Goal: Find specific page/section: Find specific page/section

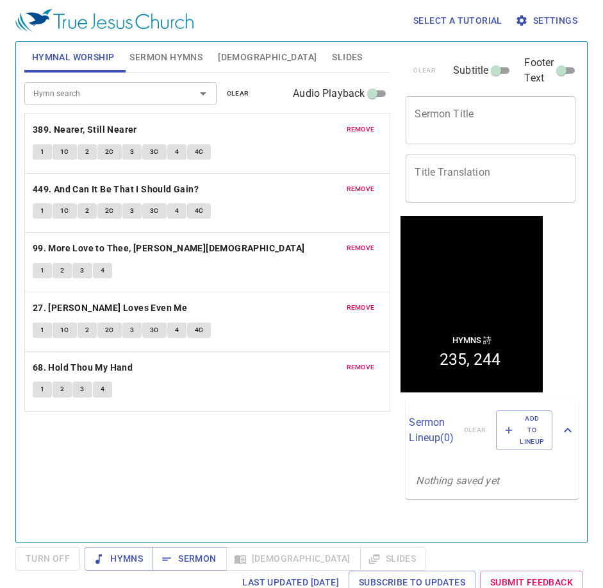
click at [361, 131] on span "remove" at bounding box center [361, 130] width 28 height 12
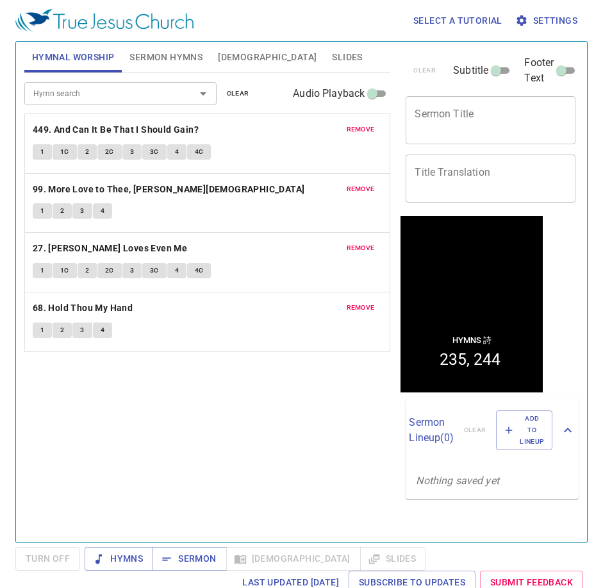
click at [361, 131] on span "remove" at bounding box center [361, 130] width 28 height 12
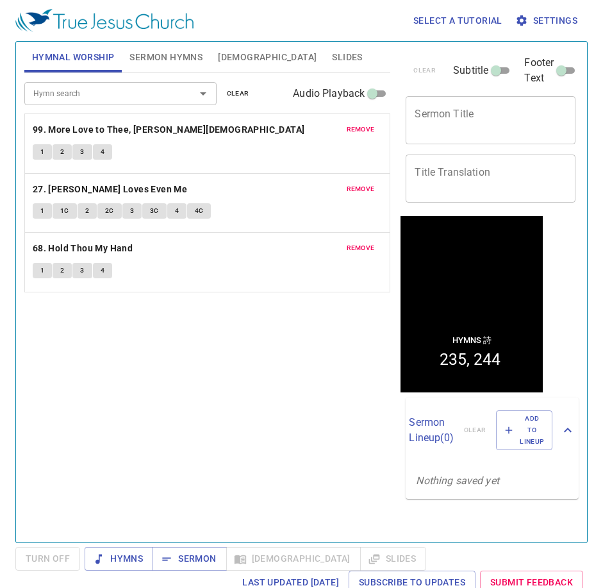
click at [361, 131] on span "remove" at bounding box center [361, 130] width 28 height 12
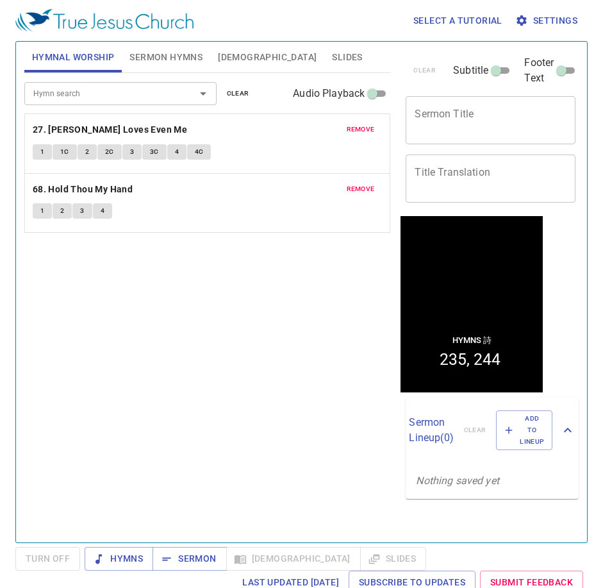
click at [361, 131] on span "remove" at bounding box center [361, 130] width 28 height 12
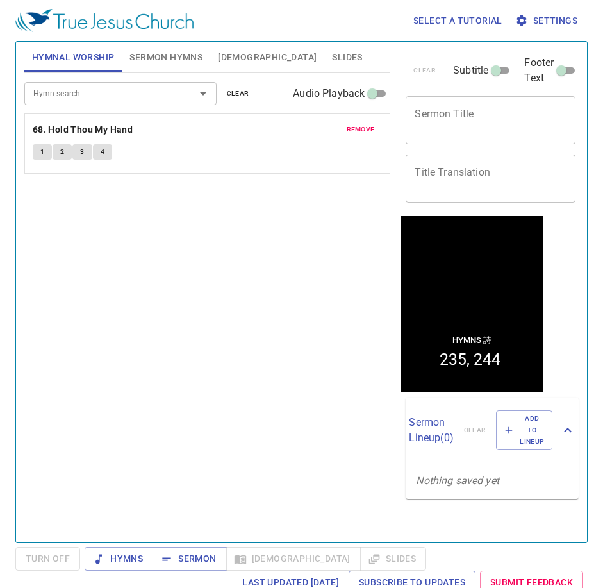
click at [361, 131] on span "remove" at bounding box center [361, 130] width 28 height 12
click at [93, 99] on input "Hymn search" at bounding box center [101, 93] width 147 height 15
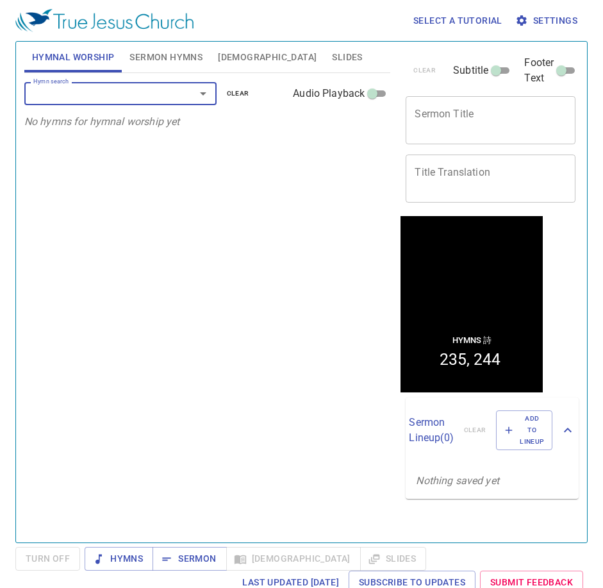
click at [54, 96] on input "Hymn search" at bounding box center [101, 93] width 147 height 15
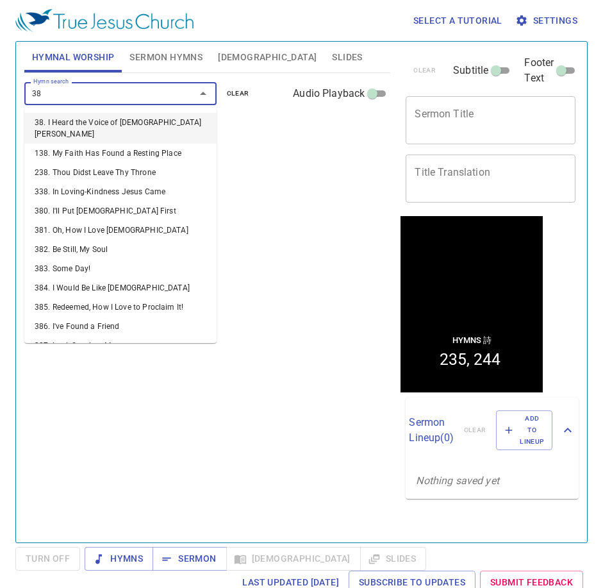
type input "380"
type input "388"
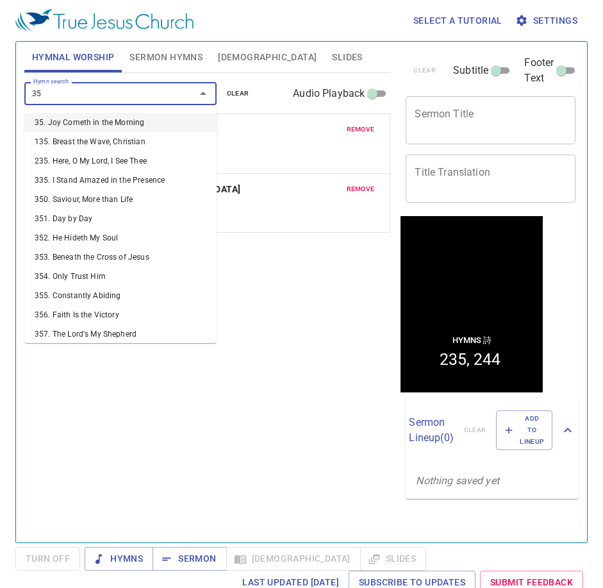
type input "351"
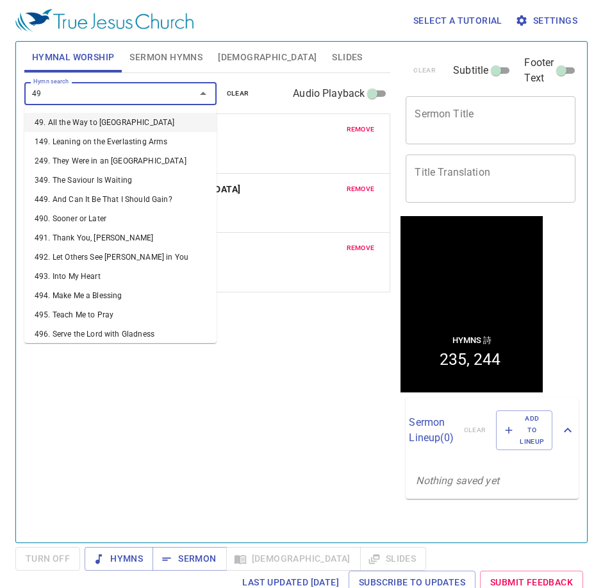
type input "491"
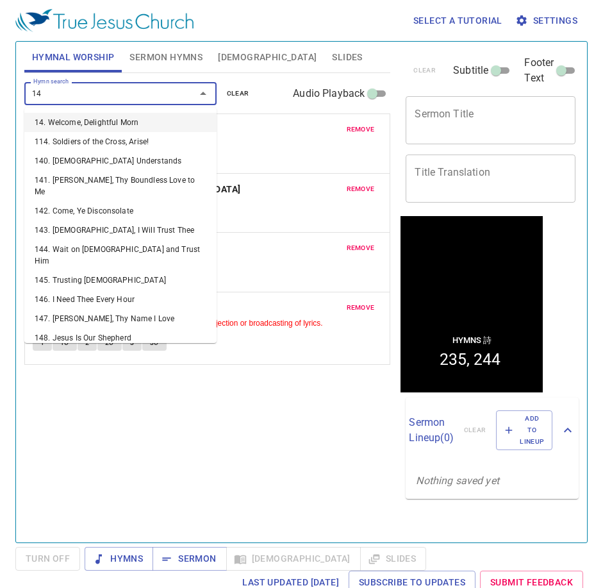
type input "149"
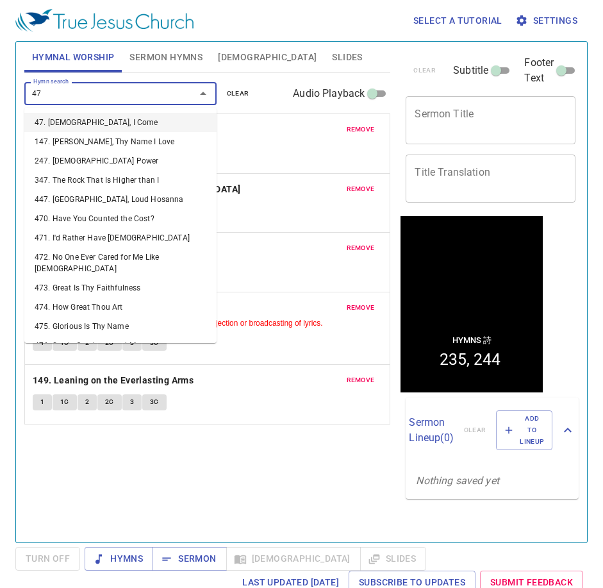
type input "472"
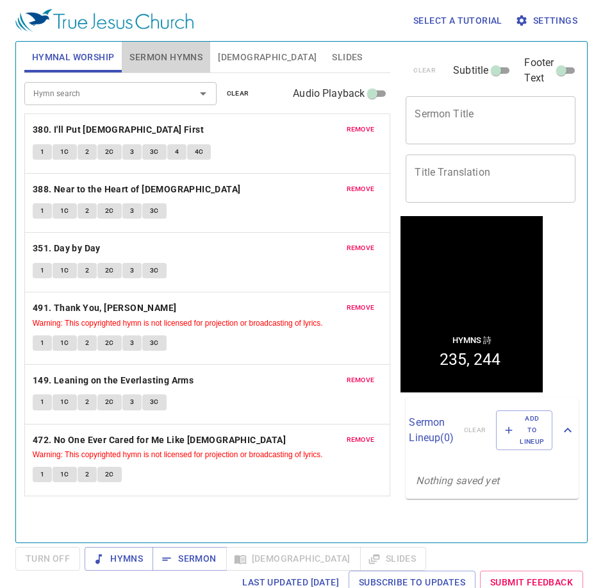
click at [170, 55] on span "Sermon Hymns" at bounding box center [165, 57] width 73 height 16
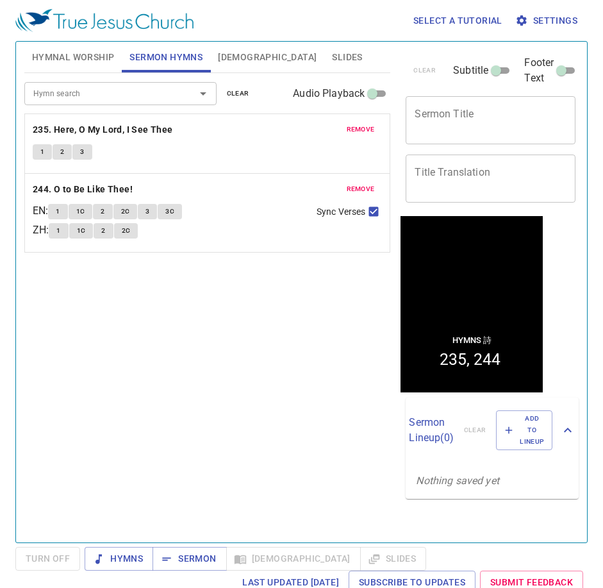
click at [371, 133] on span "remove" at bounding box center [361, 130] width 28 height 12
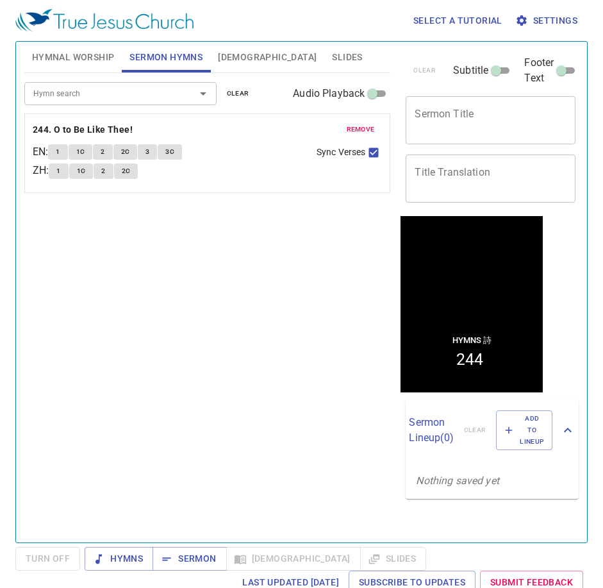
click at [371, 133] on span "remove" at bounding box center [361, 130] width 28 height 12
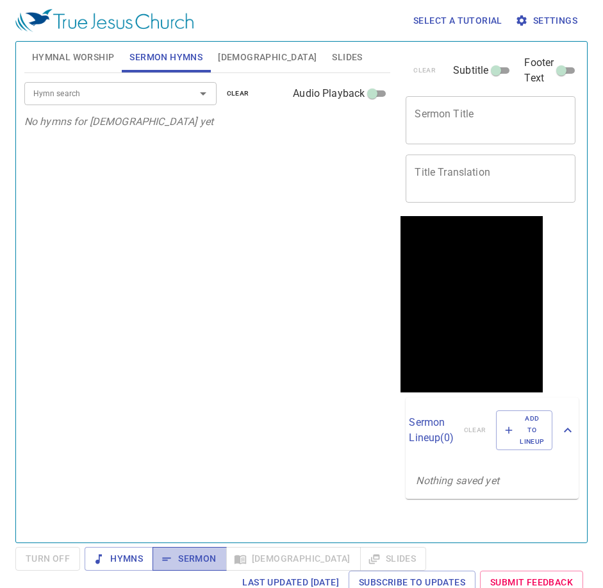
click at [195, 556] on span "Sermon" at bounding box center [189, 558] width 53 height 16
click at [69, 56] on span "Hymnal Worship" at bounding box center [73, 57] width 83 height 16
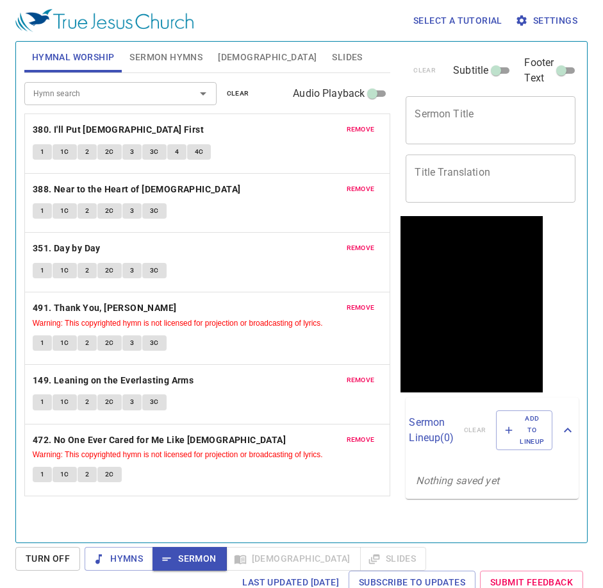
click at [476, 111] on textarea "Sermon Title" at bounding box center [491, 120] width 152 height 24
click at [470, 121] on textarea "Sermon Title" at bounding box center [491, 120] width 152 height 24
click at [126, 556] on span "Hymns" at bounding box center [119, 558] width 48 height 16
click at [193, 554] on span "Sermon" at bounding box center [189, 558] width 53 height 16
click at [116, 561] on span "Hymns" at bounding box center [119, 558] width 48 height 16
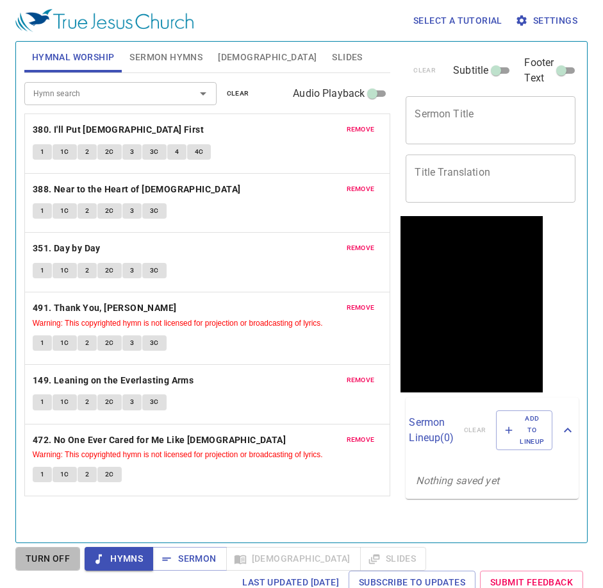
click at [43, 564] on span "Turn Off" at bounding box center [48, 558] width 44 height 16
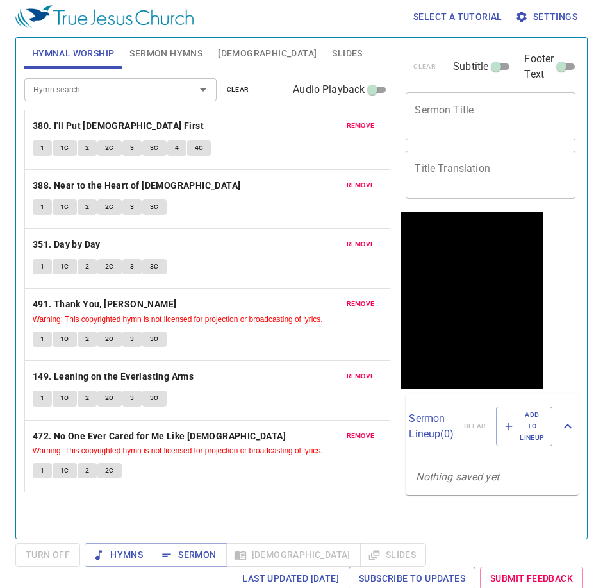
scroll to position [6, 0]
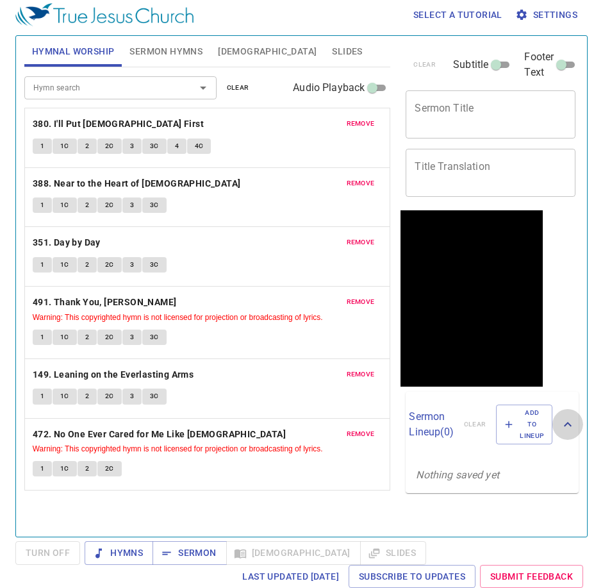
click at [563, 429] on icon at bounding box center [567, 423] width 15 height 15
click at [563, 427] on icon at bounding box center [567, 418] width 15 height 15
click at [121, 547] on span "Hymns" at bounding box center [119, 553] width 48 height 16
click at [40, 147] on span "1" at bounding box center [42, 146] width 4 height 12
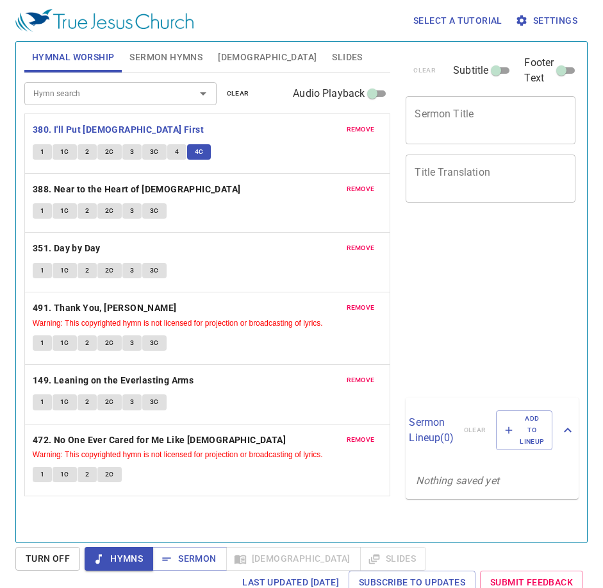
scroll to position [6, 0]
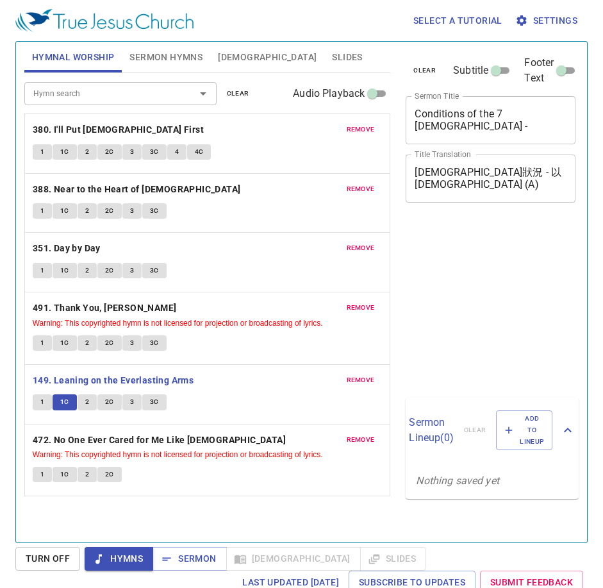
scroll to position [6, 0]
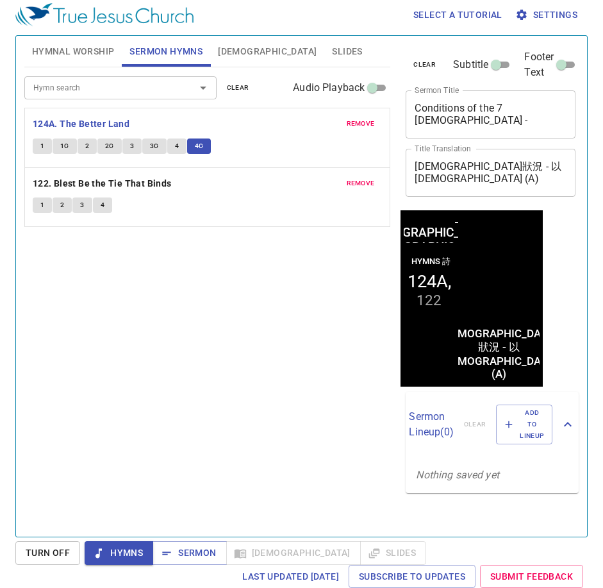
scroll to position [6, 0]
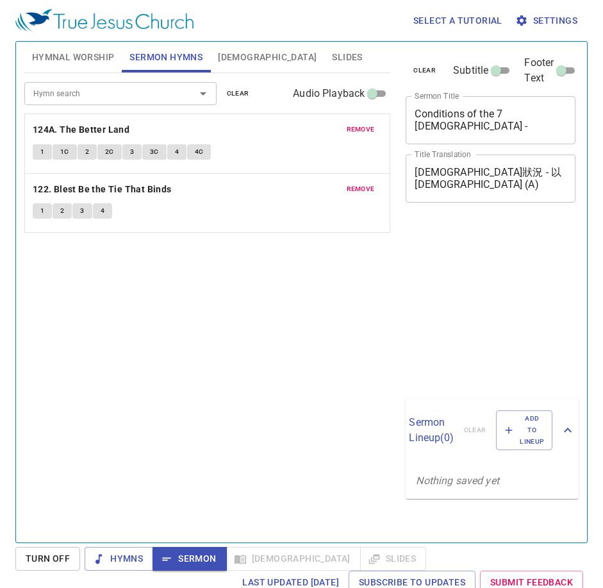
scroll to position [6, 0]
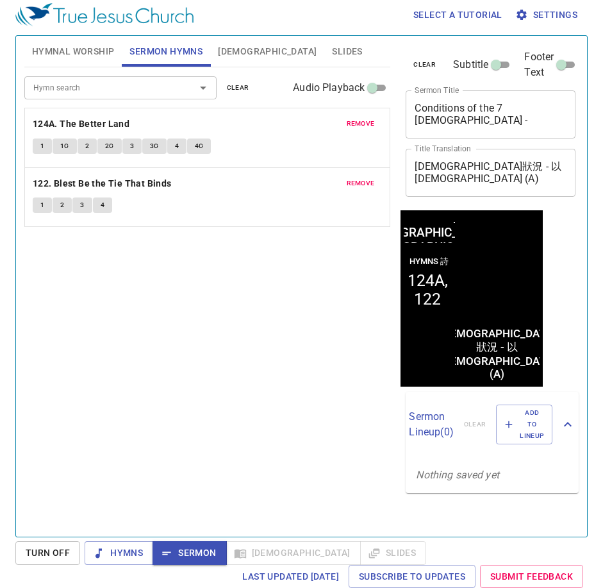
scroll to position [6, 0]
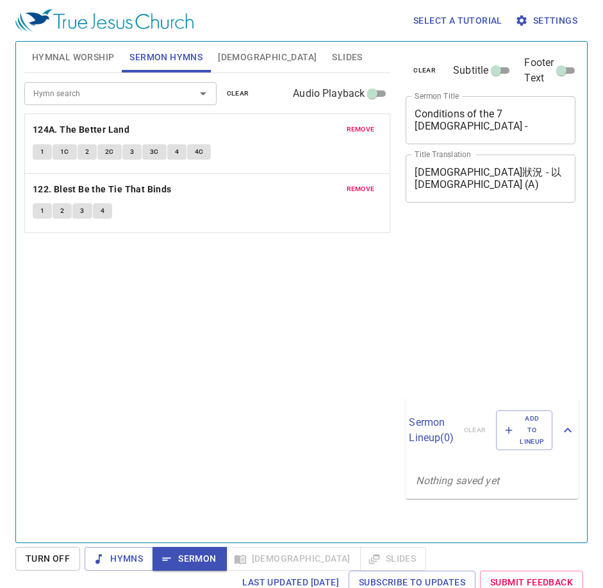
scroll to position [6, 0]
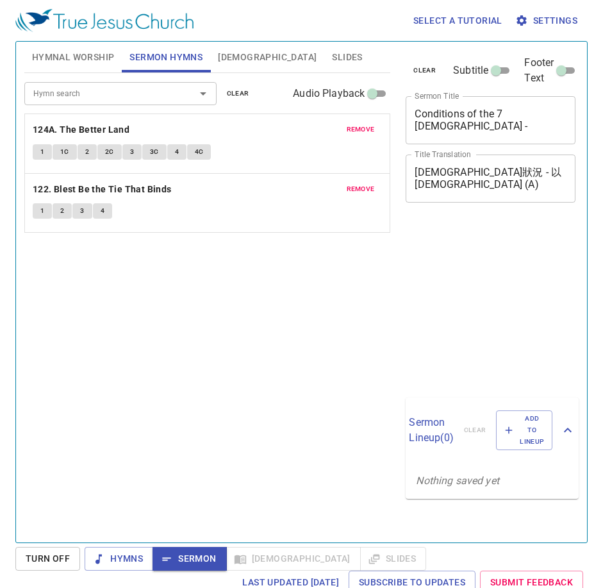
scroll to position [6, 0]
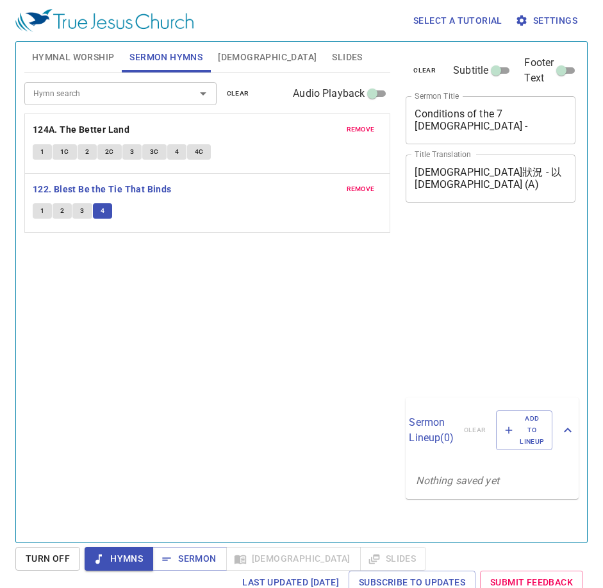
scroll to position [6, 0]
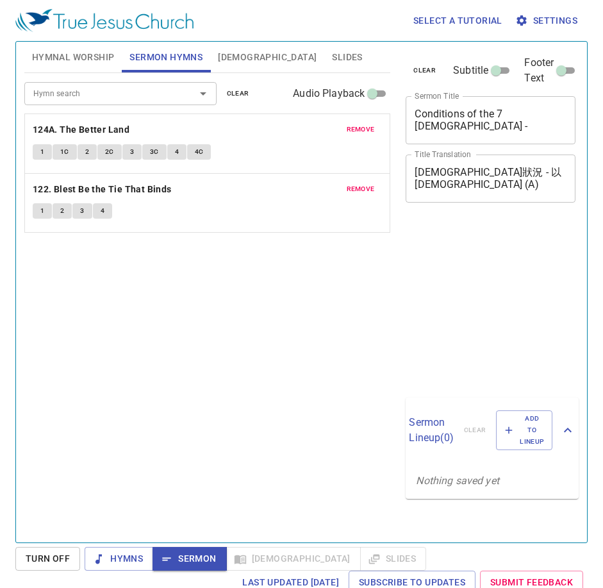
scroll to position [6, 0]
